Goal: Information Seeking & Learning: Learn about a topic

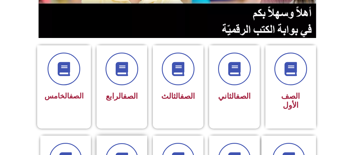
scroll to position [197, 0]
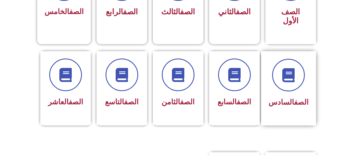
click at [297, 98] on link "الصف" at bounding box center [301, 102] width 14 height 8
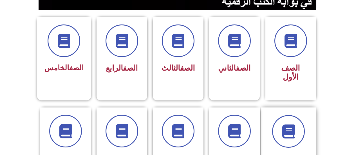
scroll to position [169, 0]
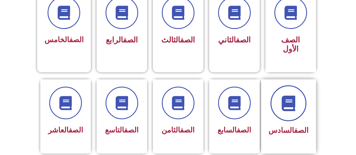
click at [291, 107] on span at bounding box center [288, 103] width 36 height 36
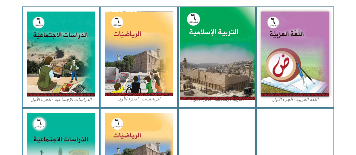
scroll to position [197, 0]
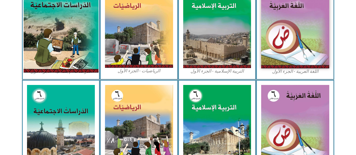
click at [47, 28] on img at bounding box center [60, 25] width 75 height 93
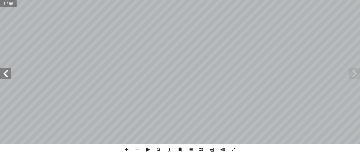
click at [6, 73] on span at bounding box center [5, 73] width 11 height 11
click at [8, 71] on span at bounding box center [5, 73] width 11 height 11
click at [5, 69] on span at bounding box center [5, 73] width 11 height 11
click at [4, 68] on span at bounding box center [5, 73] width 11 height 11
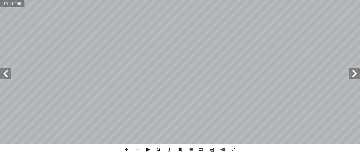
click at [4, 68] on span at bounding box center [5, 73] width 11 height 11
click at [2, 70] on span at bounding box center [5, 73] width 11 height 11
click at [1, 70] on span at bounding box center [5, 73] width 11 height 11
click at [0, 71] on span at bounding box center [5, 73] width 11 height 11
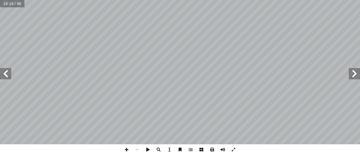
click at [0, 71] on span at bounding box center [5, 73] width 11 height 11
click at [0, 74] on span at bounding box center [5, 73] width 11 height 11
click at [1, 74] on span at bounding box center [5, 73] width 11 height 11
click at [2, 72] on span at bounding box center [5, 73] width 11 height 11
click at [354, 71] on span at bounding box center [354, 73] width 11 height 11
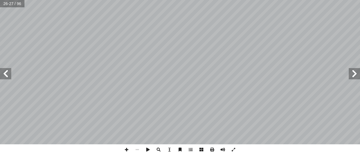
click at [7, 69] on span at bounding box center [5, 73] width 11 height 11
click at [5, 73] on span at bounding box center [5, 73] width 11 height 11
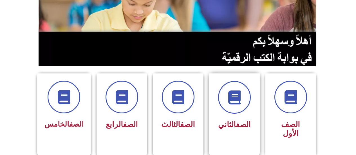
scroll to position [169, 0]
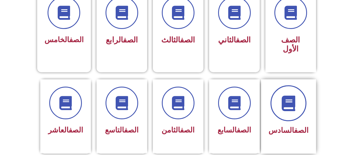
click at [290, 95] on icon at bounding box center [288, 102] width 15 height 15
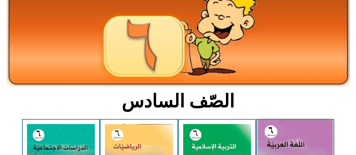
scroll to position [141, 0]
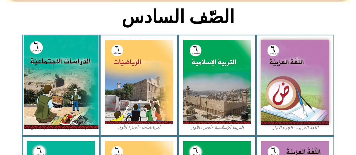
click at [81, 75] on img at bounding box center [60, 81] width 75 height 93
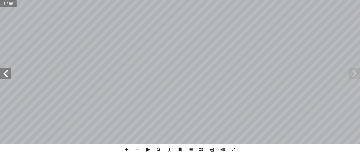
drag, startPoint x: 5, startPoint y: 78, endPoint x: 2, endPoint y: 75, distance: 4.4
click at [2, 76] on span at bounding box center [5, 73] width 11 height 11
click at [1, 75] on span at bounding box center [5, 73] width 11 height 11
click at [4, 72] on span at bounding box center [5, 73] width 11 height 11
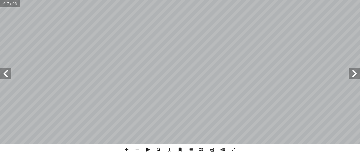
click at [6, 77] on span at bounding box center [5, 73] width 11 height 11
click at [7, 72] on span at bounding box center [5, 73] width 11 height 11
click at [7, 71] on span at bounding box center [5, 73] width 11 height 11
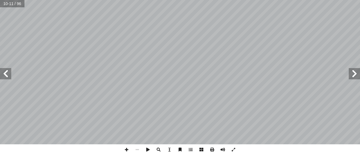
click at [7, 70] on span at bounding box center [5, 73] width 11 height 11
click at [7, 68] on span at bounding box center [5, 73] width 11 height 11
click at [9, 77] on span at bounding box center [5, 73] width 11 height 11
click at [9, 78] on span at bounding box center [5, 73] width 11 height 11
click at [10, 79] on span at bounding box center [5, 73] width 11 height 11
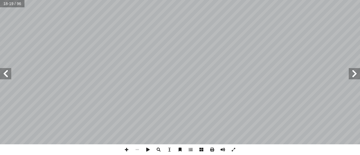
click at [10, 79] on span at bounding box center [5, 73] width 11 height 11
click at [11, 77] on span at bounding box center [5, 73] width 11 height 11
click at [6, 70] on div "22 نا: ْ م َّ ل َ ع َ ت ُ ن ْ ح َ ن الحقائق والوقائع ِ بقلب ُ نا الفلسطيني، فيق…" at bounding box center [180, 72] width 360 height 144
click at [7, 71] on span at bounding box center [5, 73] width 11 height 11
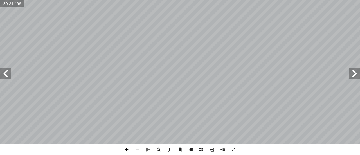
click at [126, 147] on span at bounding box center [126, 149] width 11 height 11
click at [126, 145] on span at bounding box center [126, 149] width 11 height 11
